Goal: Information Seeking & Learning: Learn about a topic

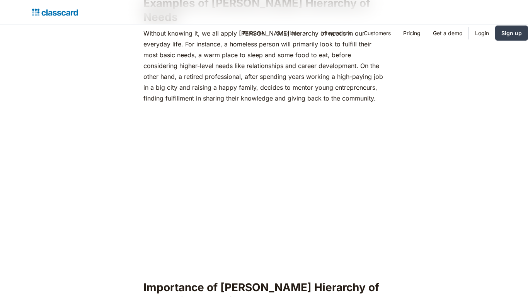
scroll to position [793, 0]
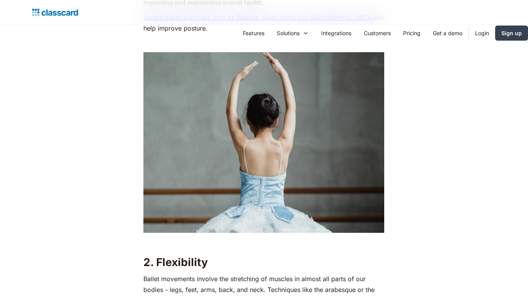
scroll to position [1049, 0]
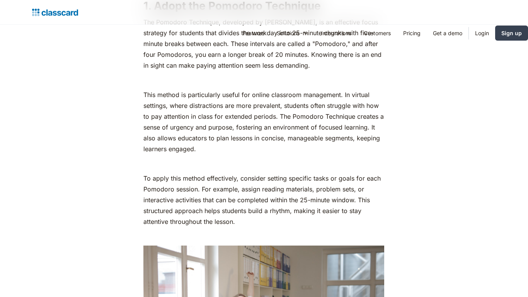
scroll to position [1049, 0]
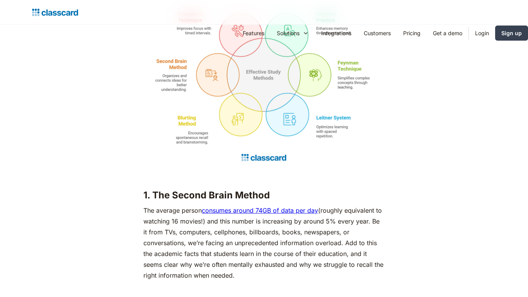
scroll to position [1049, 0]
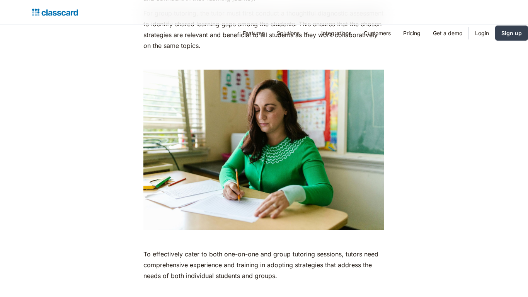
scroll to position [1049, 0]
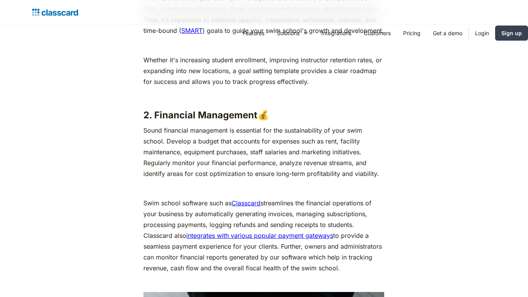
scroll to position [1049, 0]
